Goal: Information Seeking & Learning: Learn about a topic

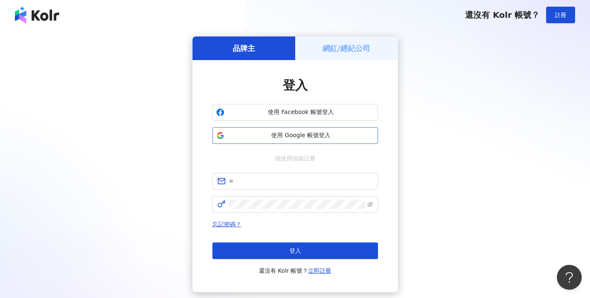
click at [325, 132] on span "使用 Google 帳號登入" at bounding box center [301, 135] width 147 height 8
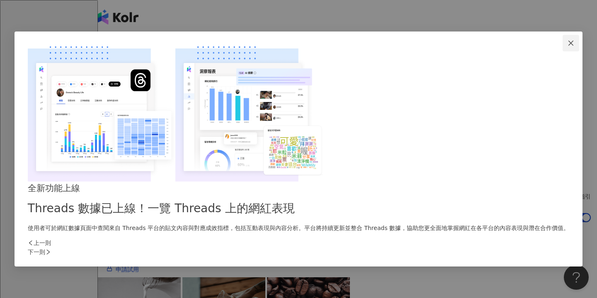
click at [567, 46] on icon "close" at bounding box center [570, 43] width 7 height 7
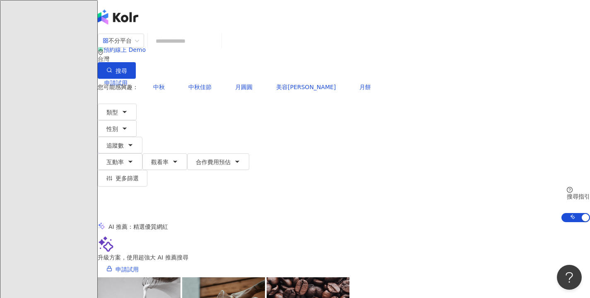
click at [218, 47] on input "search" at bounding box center [184, 41] width 67 height 16
click at [334, 243] on div "升級方案，使用超強大 AI 推薦搜尋 申請試用" at bounding box center [344, 256] width 493 height 41
click at [139, 266] on span "申請試用" at bounding box center [127, 269] width 23 height 7
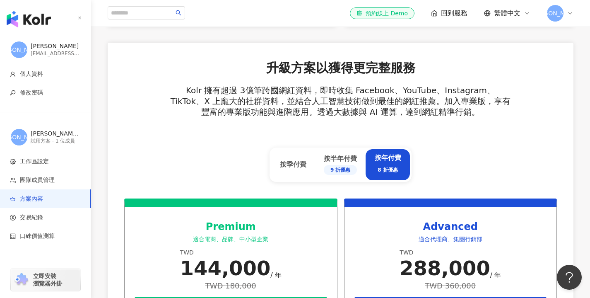
scroll to position [261, 0]
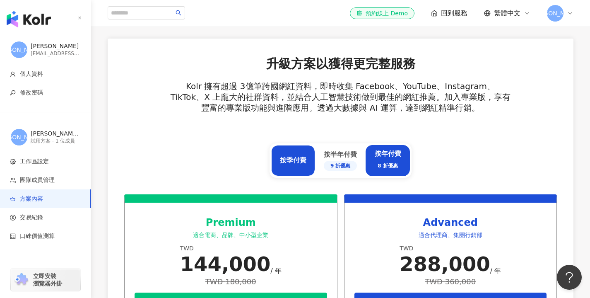
click at [293, 164] on div "按季付費" at bounding box center [293, 160] width 27 height 9
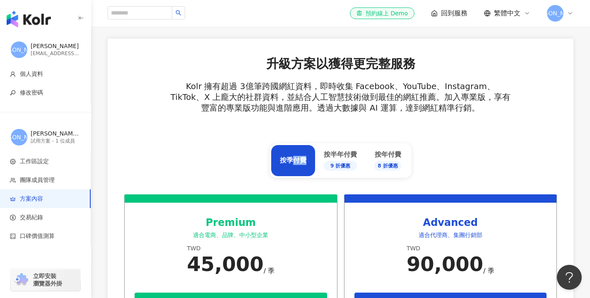
click at [293, 164] on div "按季付費" at bounding box center [293, 160] width 27 height 9
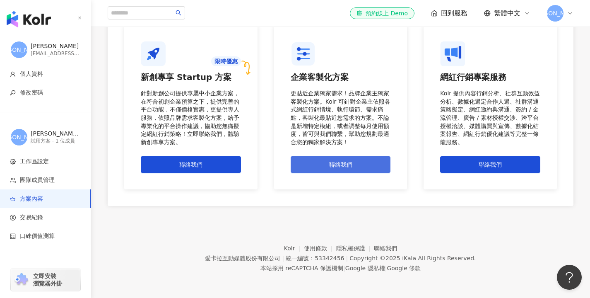
scroll to position [0, 0]
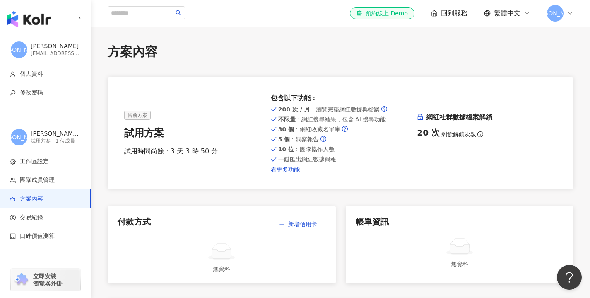
click at [51, 21] on div "button" at bounding box center [45, 17] width 91 height 35
click at [138, 19] on input "search" at bounding box center [140, 12] width 65 height 13
paste input "****"
type input "****"
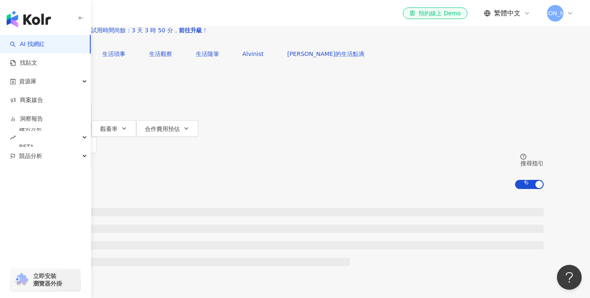
click at [86, 87] on button "類型" at bounding box center [66, 78] width 39 height 17
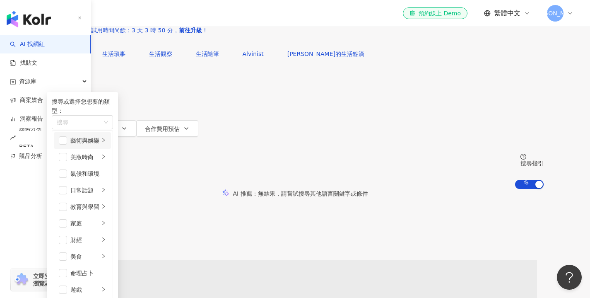
scroll to position [36, 0]
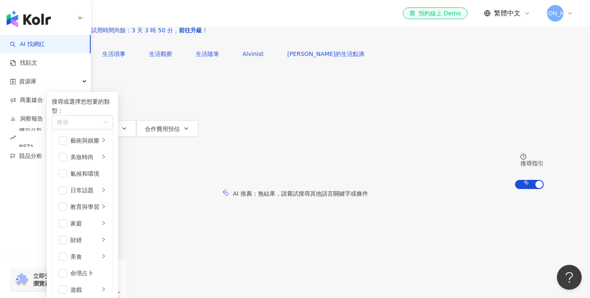
click at [167, 16] on input "****" at bounding box center [133, 8] width 67 height 16
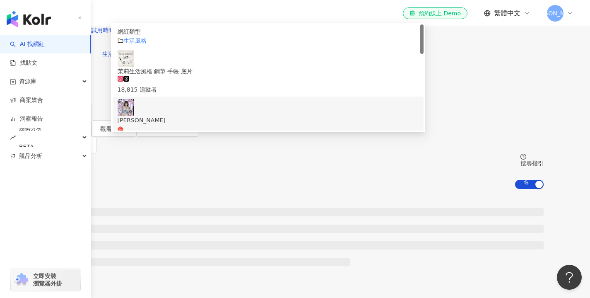
click at [128, 189] on div at bounding box center [295, 255] width 590 height 133
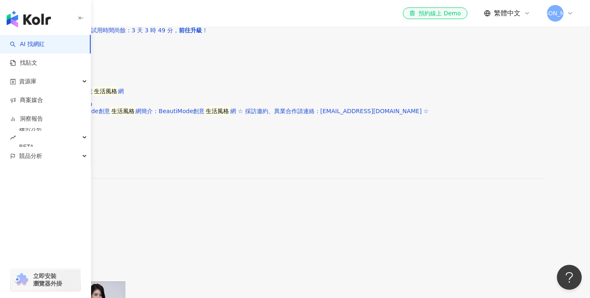
scroll to position [475, 0]
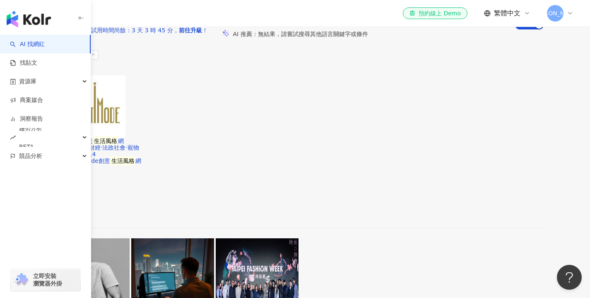
scroll to position [0, 0]
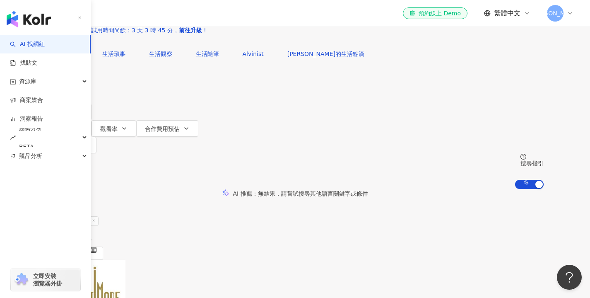
click at [167, 16] on input "****" at bounding box center [133, 8] width 67 height 16
click at [45, 48] on link "AI 找網紅" at bounding box center [27, 44] width 35 height 8
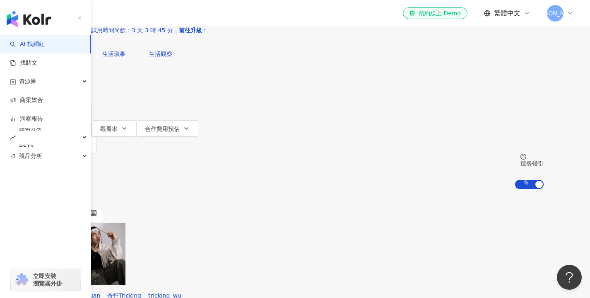
click at [167, 16] on input "search" at bounding box center [133, 8] width 67 height 16
type input "*"
paste input "**********"
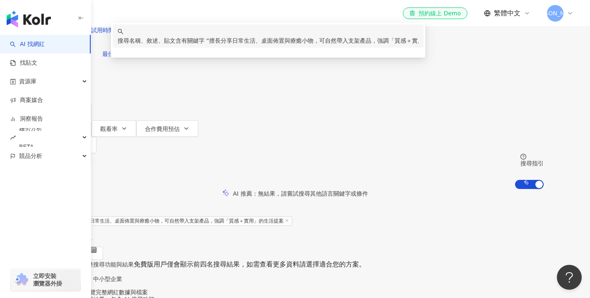
click at [249, 189] on div "AI 推薦 ： 無結果，請嘗試搜尋其他語言關鍵字或條件" at bounding box center [295, 193] width 590 height 9
click at [167, 16] on input "**********" at bounding box center [133, 8] width 67 height 16
drag, startPoint x: 203, startPoint y: 65, endPoint x: 527, endPoint y: 73, distance: 324.1
click at [527, 46] on div "**********" at bounding box center [295, 23] width 497 height 46
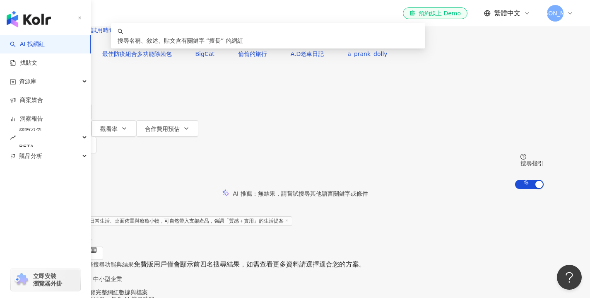
type input "*"
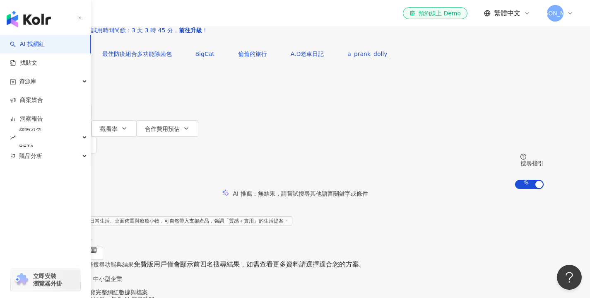
click at [42, 19] on img "button" at bounding box center [29, 19] width 44 height 17
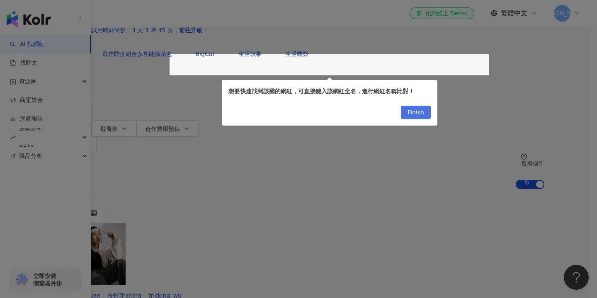
click at [409, 113] on span "Finish" at bounding box center [415, 112] width 17 height 13
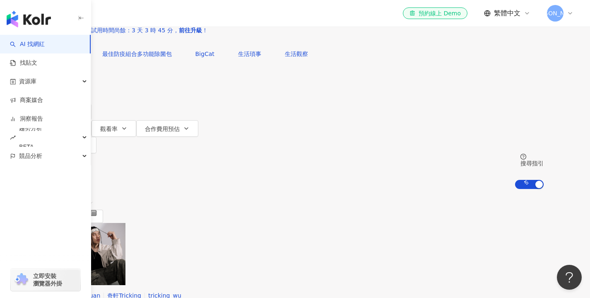
click at [167, 16] on input "search" at bounding box center [133, 8] width 67 height 16
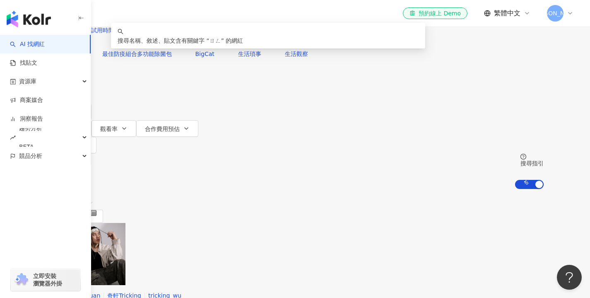
type input "*"
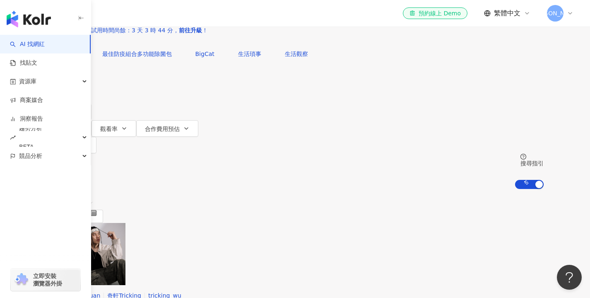
type input "**"
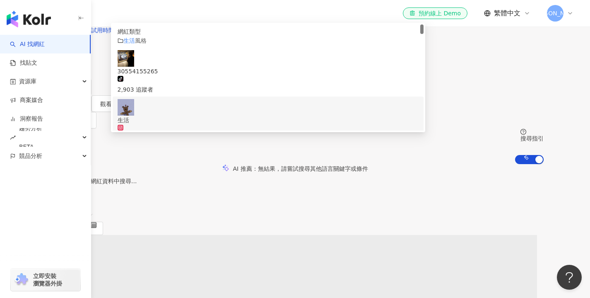
click at [117, 164] on div "AI 推薦 ： 無結果，請嘗試搜尋其他語言關鍵字或條件" at bounding box center [295, 168] width 497 height 9
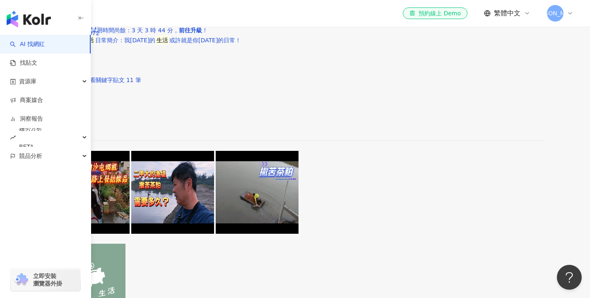
scroll to position [803, 0]
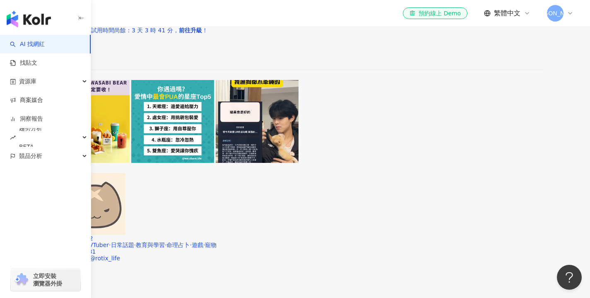
scroll to position [1152, 0]
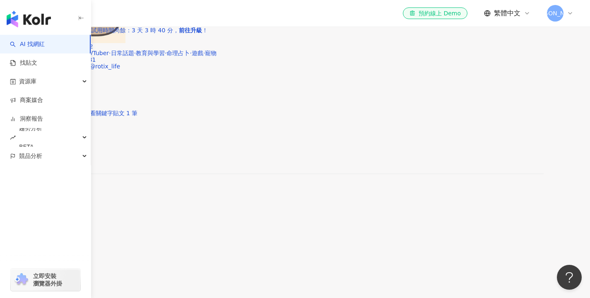
scroll to position [1338, 0]
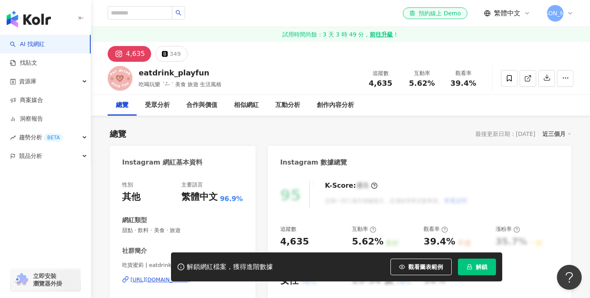
scroll to position [172, 0]
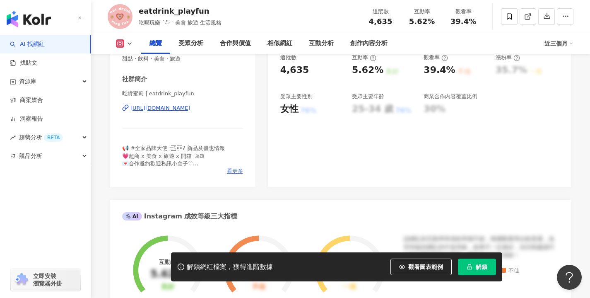
click at [239, 172] on span "看更多" at bounding box center [235, 170] width 16 height 7
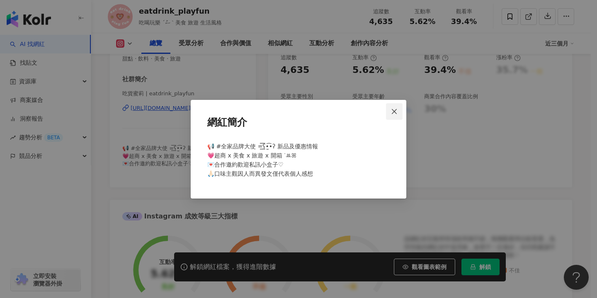
click at [391, 113] on icon "close" at bounding box center [394, 111] width 7 height 7
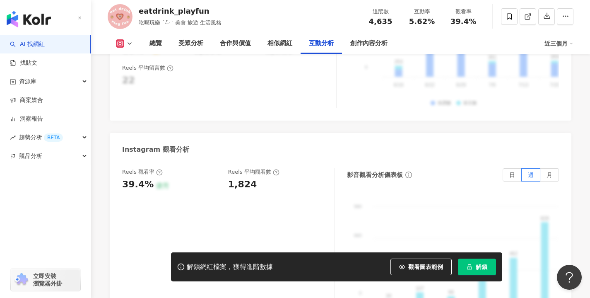
scroll to position [1816, 0]
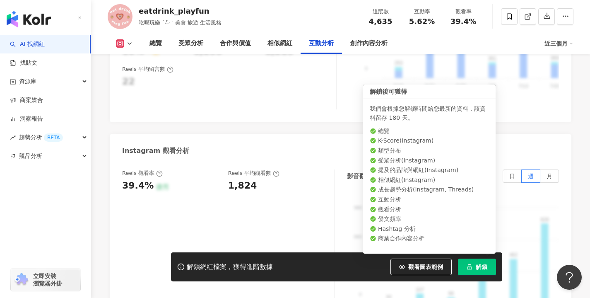
click at [476, 263] on span "解鎖" at bounding box center [482, 266] width 12 height 7
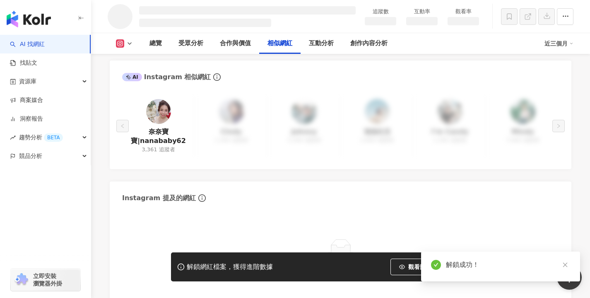
scroll to position [1161, 0]
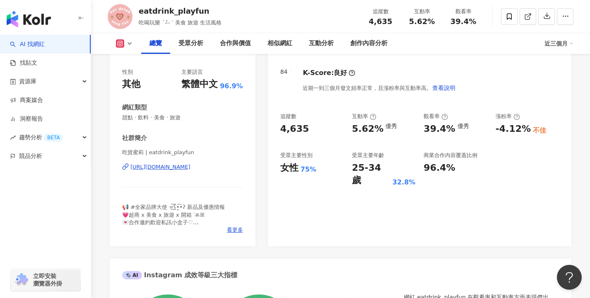
scroll to position [112, 0]
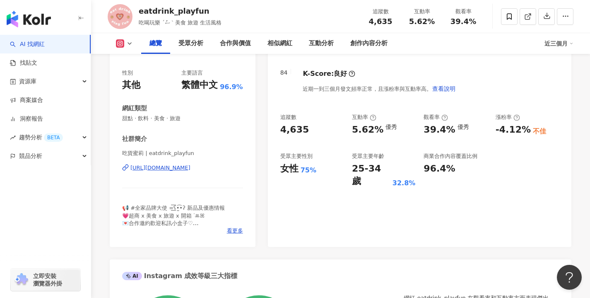
click at [191, 168] on div "https://www.instagram.com/eatdrink_playfun/" at bounding box center [160, 167] width 60 height 7
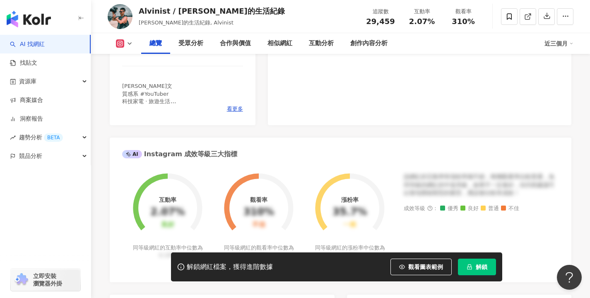
scroll to position [233, 0]
click at [234, 113] on span "看更多" at bounding box center [235, 109] width 16 height 7
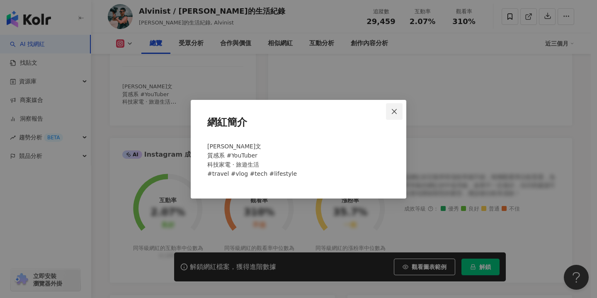
click at [395, 105] on button "Close" at bounding box center [394, 111] width 17 height 17
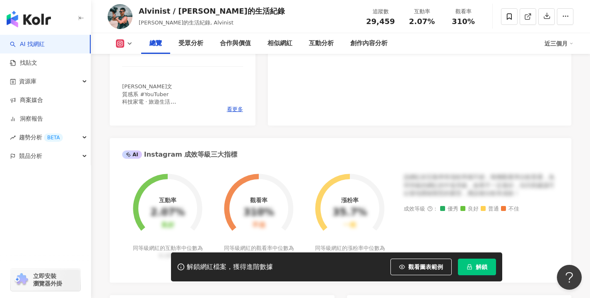
click at [469, 267] on icon "lock" at bounding box center [470, 267] width 6 height 6
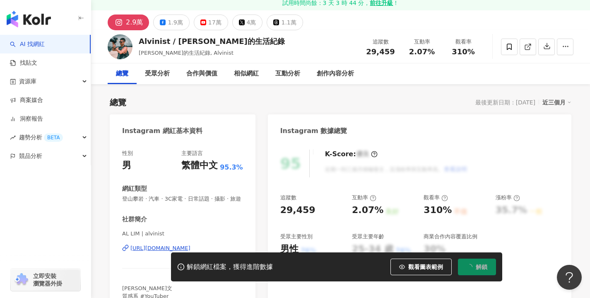
scroll to position [0, 0]
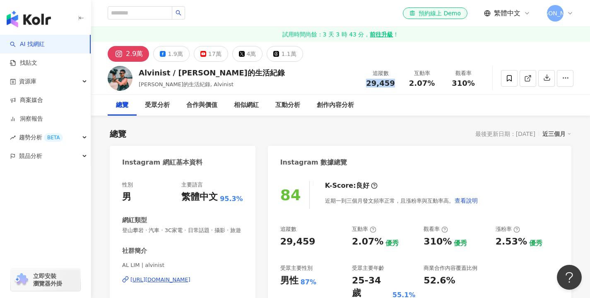
drag, startPoint x: 393, startPoint y: 85, endPoint x: 369, endPoint y: 85, distance: 24.4
click at [369, 85] on div "29,459" at bounding box center [380, 83] width 31 height 8
copy span "29,459"
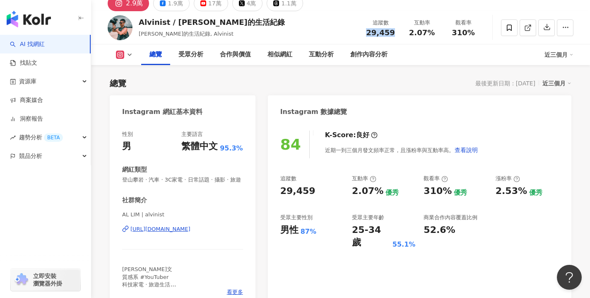
scroll to position [76, 0]
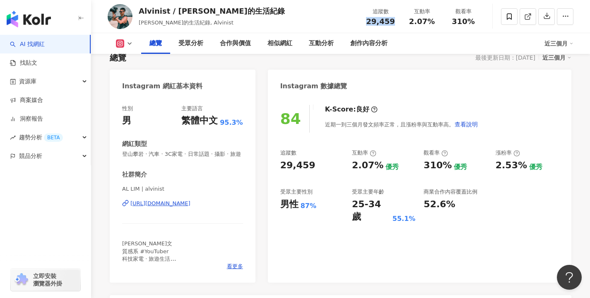
click at [173, 207] on div "https://www.instagram.com/alvinist/" at bounding box center [160, 203] width 60 height 7
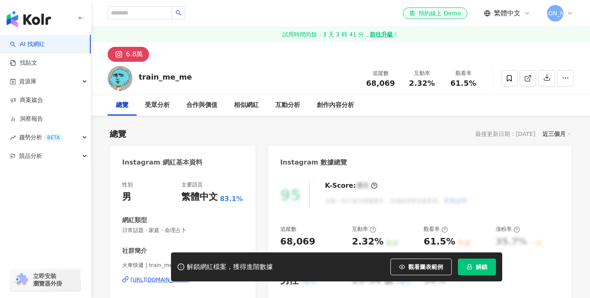
scroll to position [93, 0]
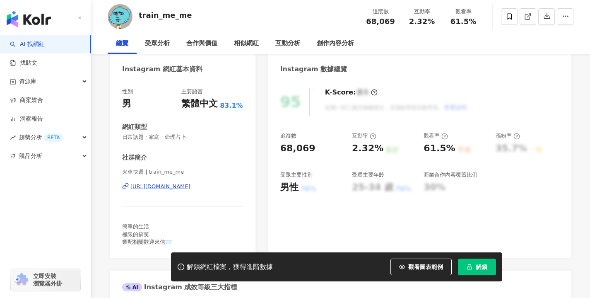
click at [191, 183] on div "[URL][DOMAIN_NAME]" at bounding box center [160, 186] width 60 height 7
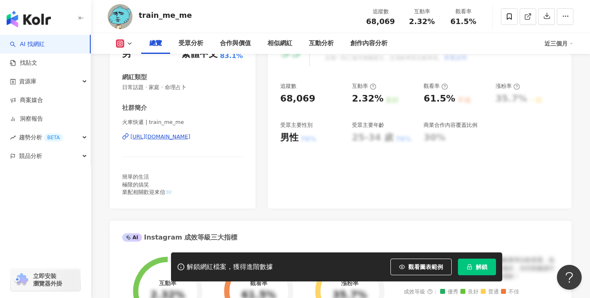
scroll to position [0, 0]
